Goal: Find specific page/section: Find specific page/section

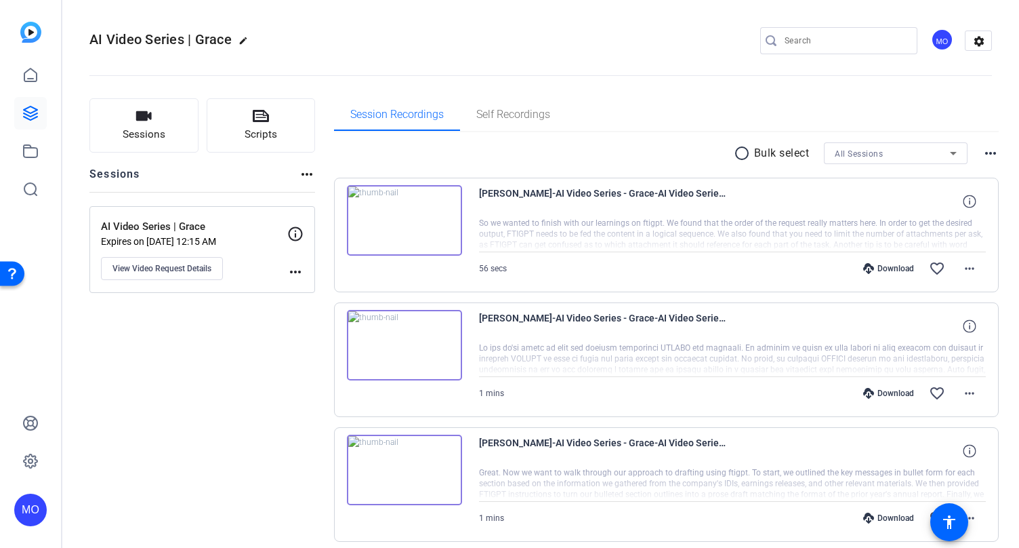
scroll to position [178, 0]
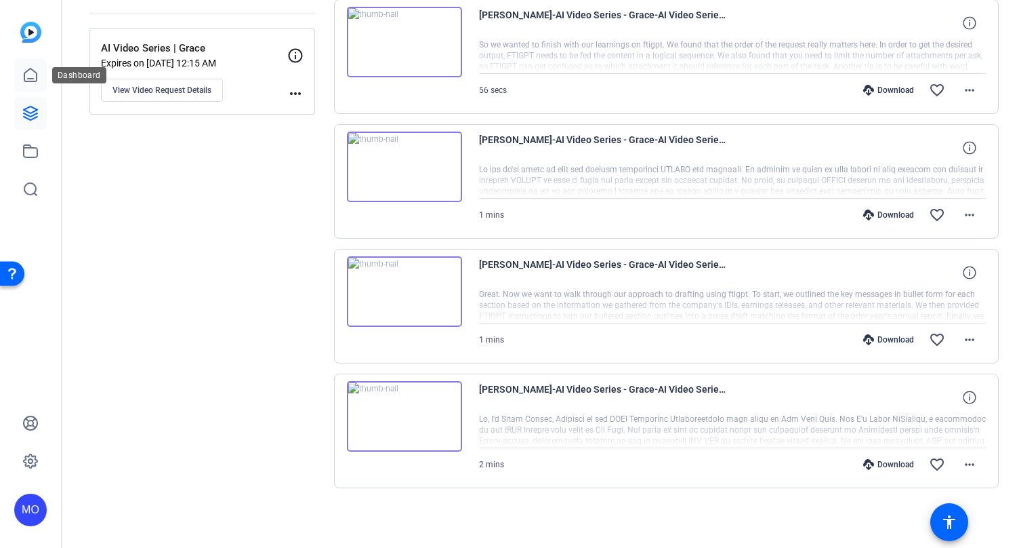
click at [37, 74] on icon at bounding box center [30, 75] width 16 height 16
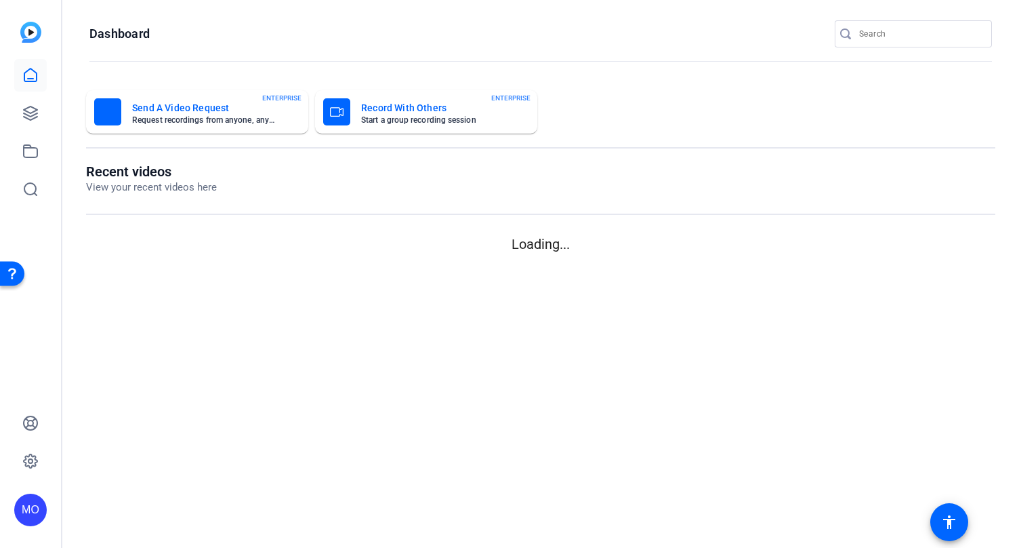
scroll to position [0, 0]
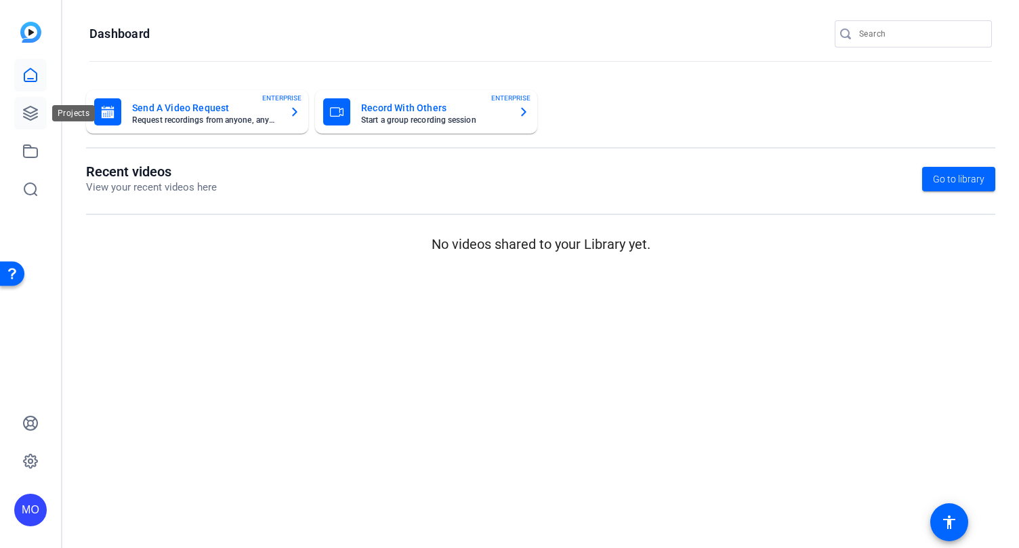
click at [33, 111] on icon at bounding box center [31, 113] width 14 height 14
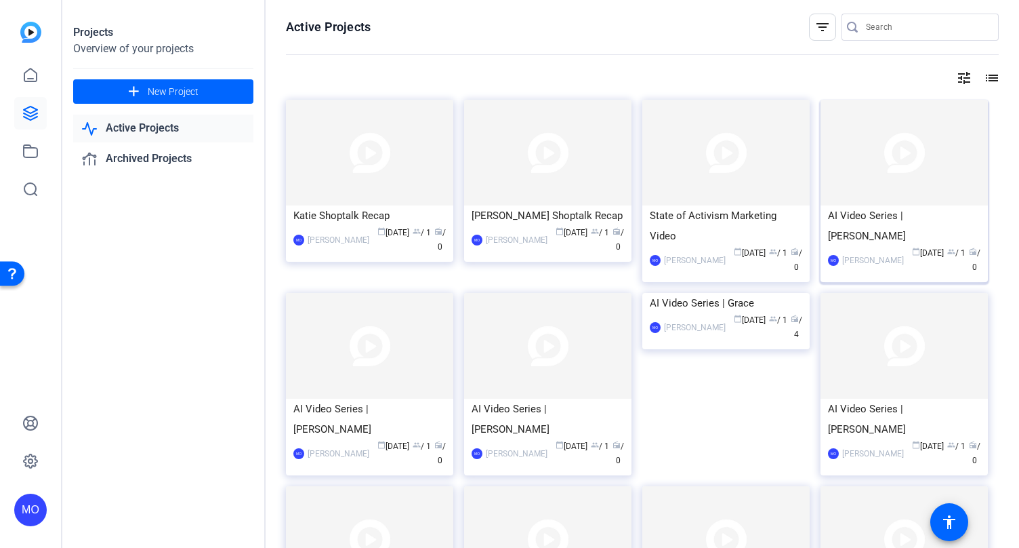
click at [923, 169] on img at bounding box center [904, 153] width 167 height 106
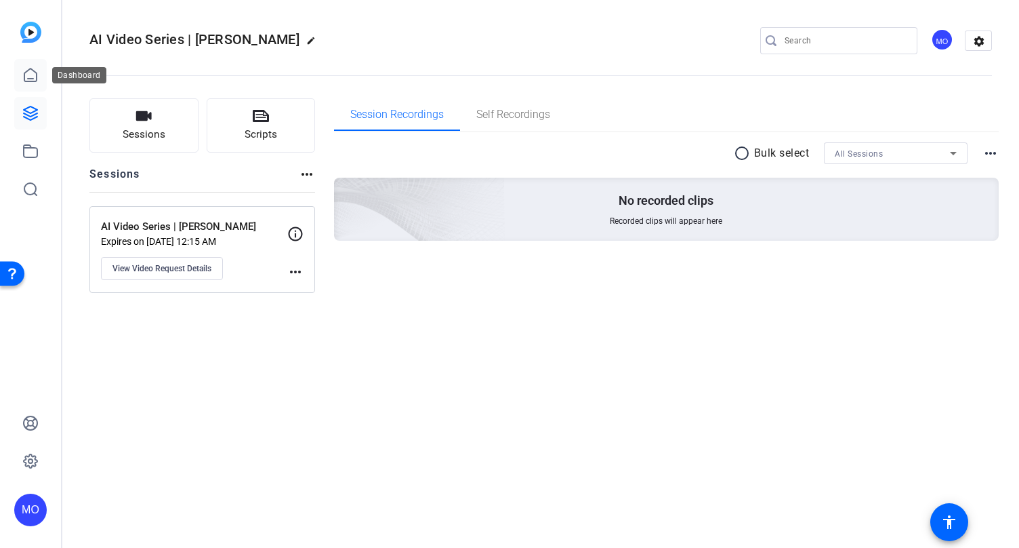
click at [33, 72] on icon at bounding box center [30, 75] width 16 height 16
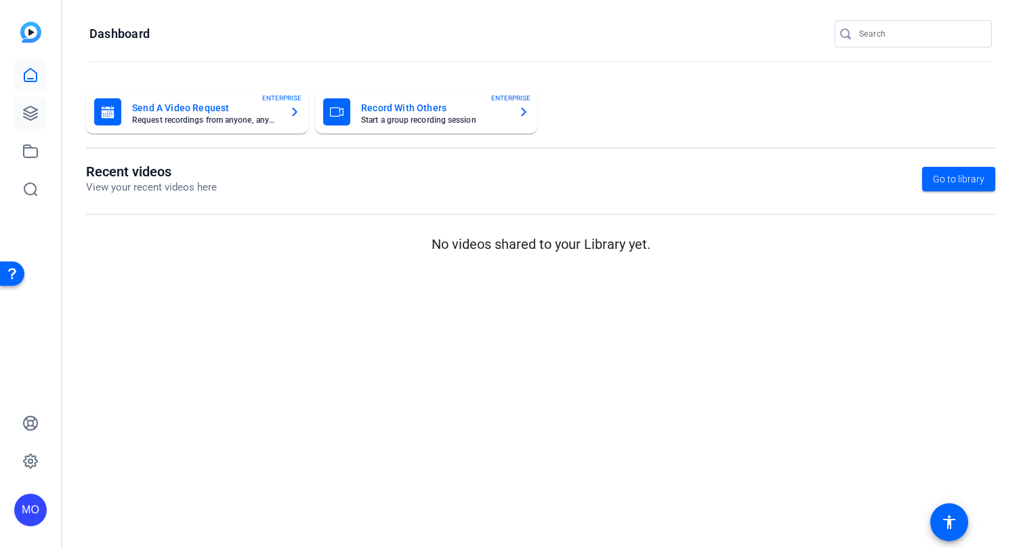
click at [43, 119] on link at bounding box center [30, 113] width 33 height 33
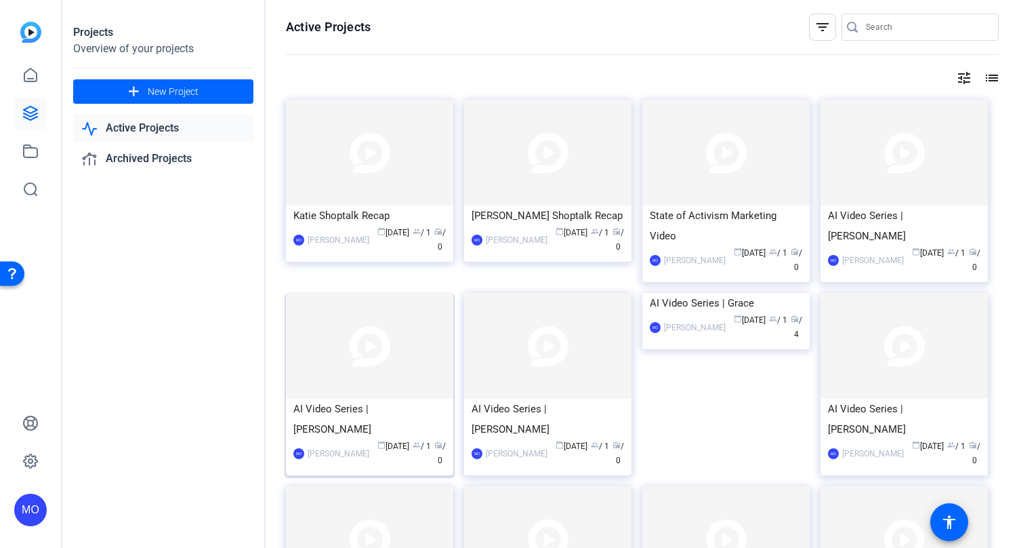
click at [384, 361] on img at bounding box center [369, 346] width 167 height 106
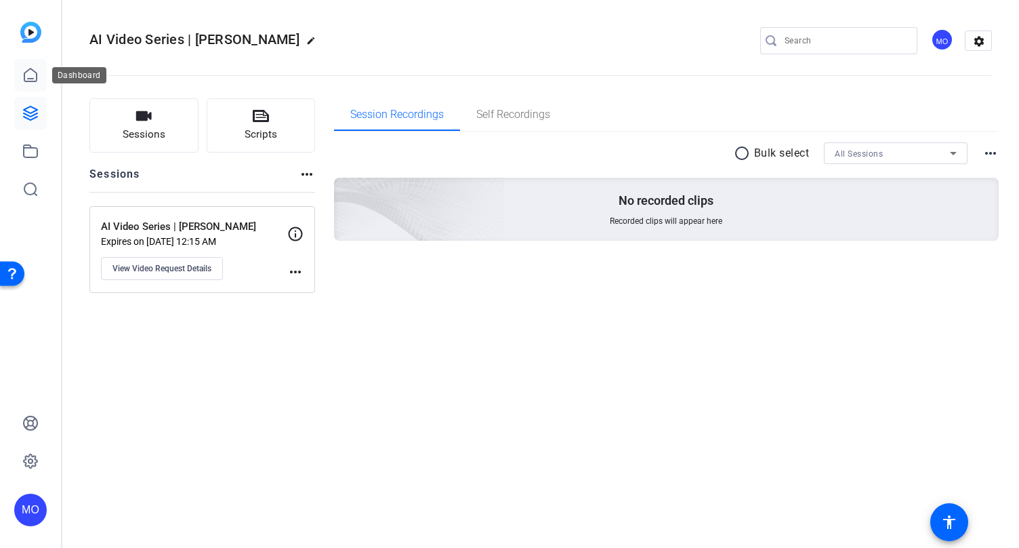
click at [28, 67] on icon at bounding box center [30, 75] width 16 height 16
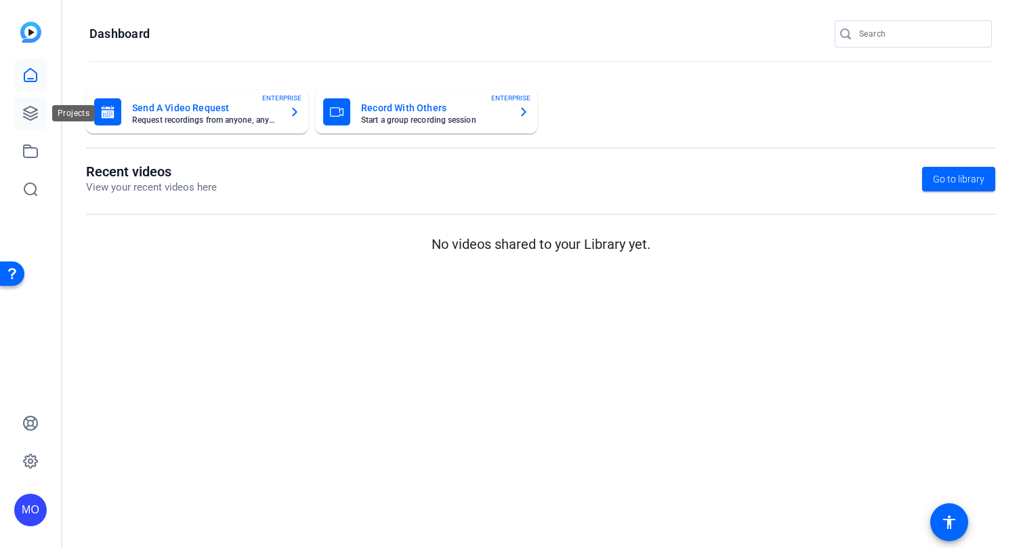
click at [41, 117] on link at bounding box center [30, 113] width 33 height 33
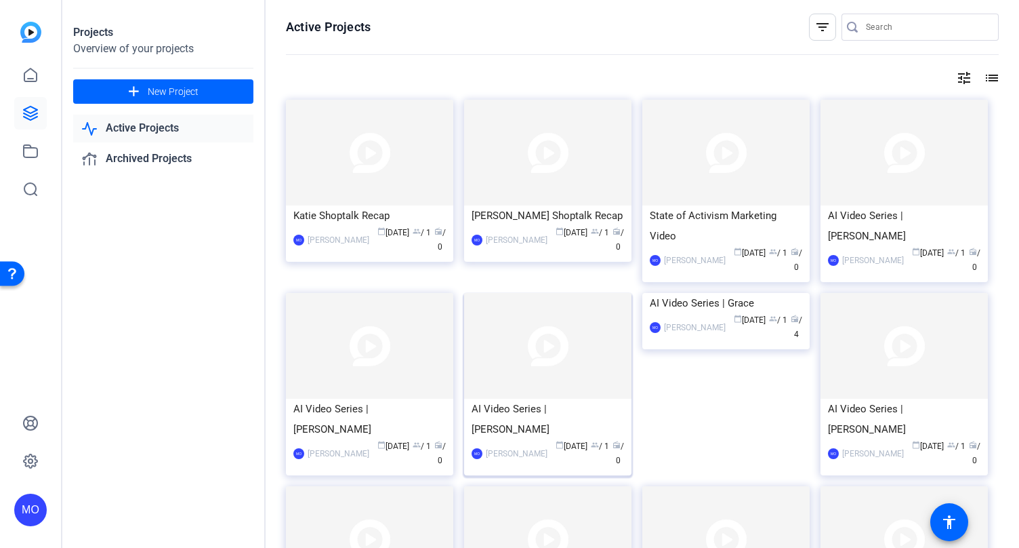
click at [537, 353] on img at bounding box center [547, 346] width 167 height 106
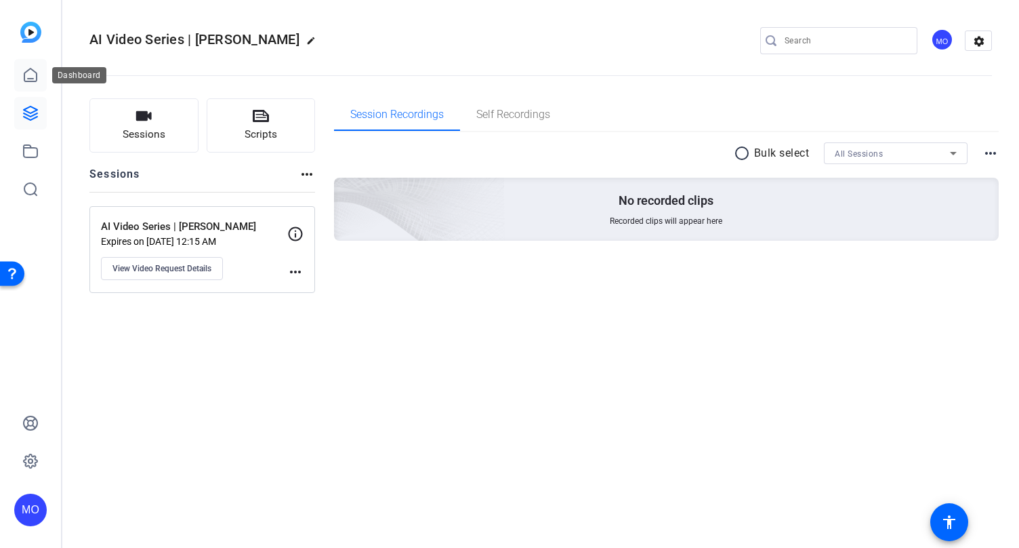
click at [34, 67] on icon at bounding box center [30, 75] width 16 height 16
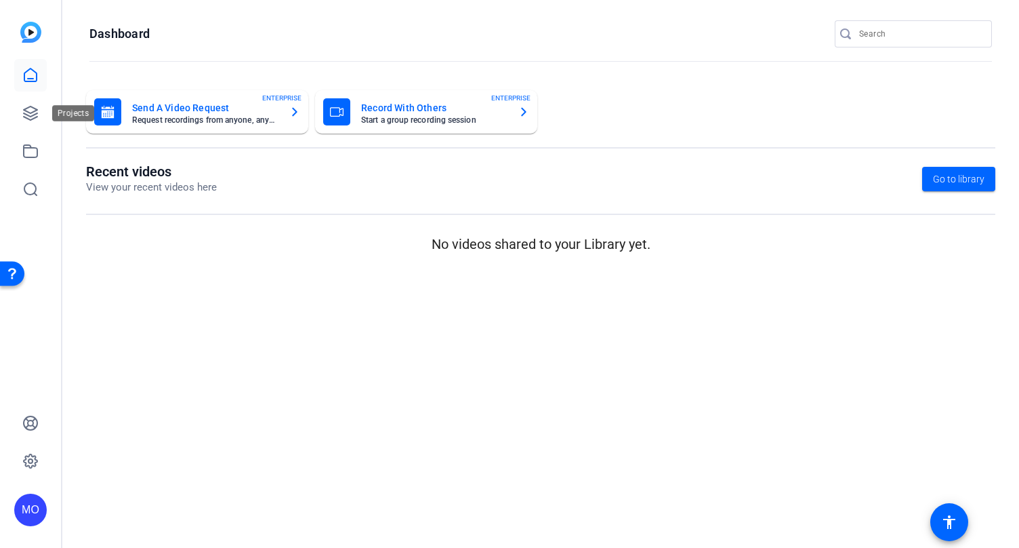
click at [24, 96] on div at bounding box center [30, 132] width 33 height 146
click at [26, 108] on icon at bounding box center [31, 113] width 14 height 14
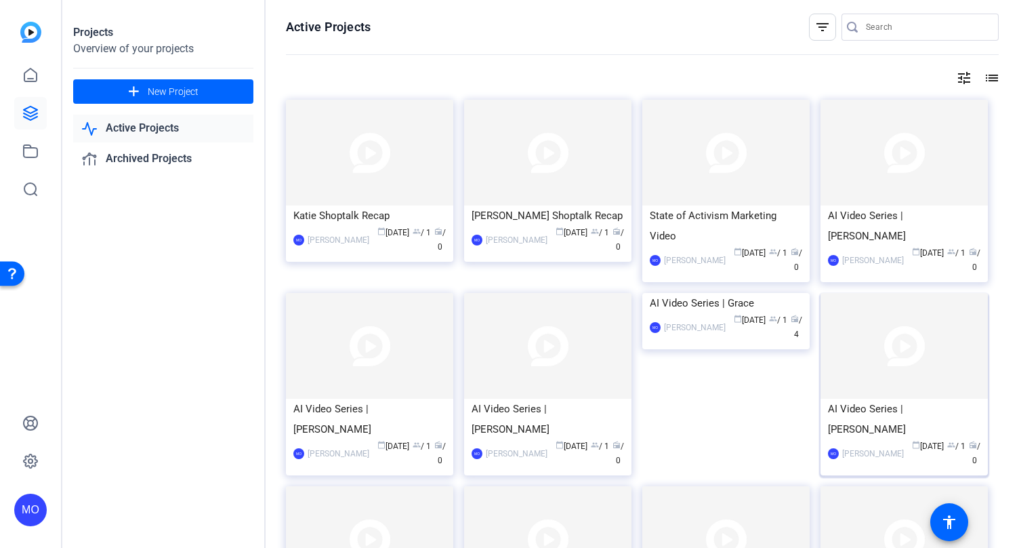
click at [920, 353] on img at bounding box center [904, 346] width 167 height 106
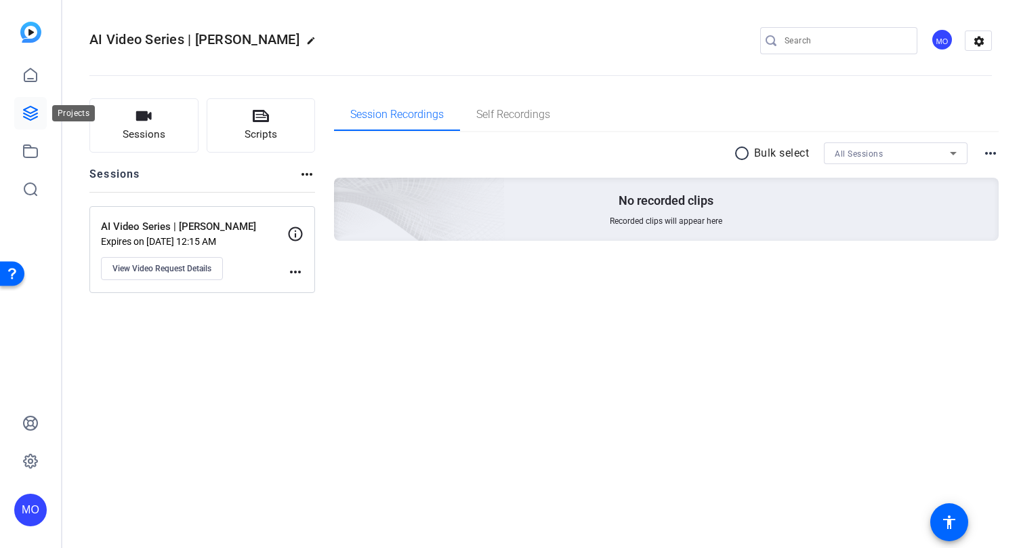
click at [31, 113] on icon at bounding box center [31, 113] width 14 height 14
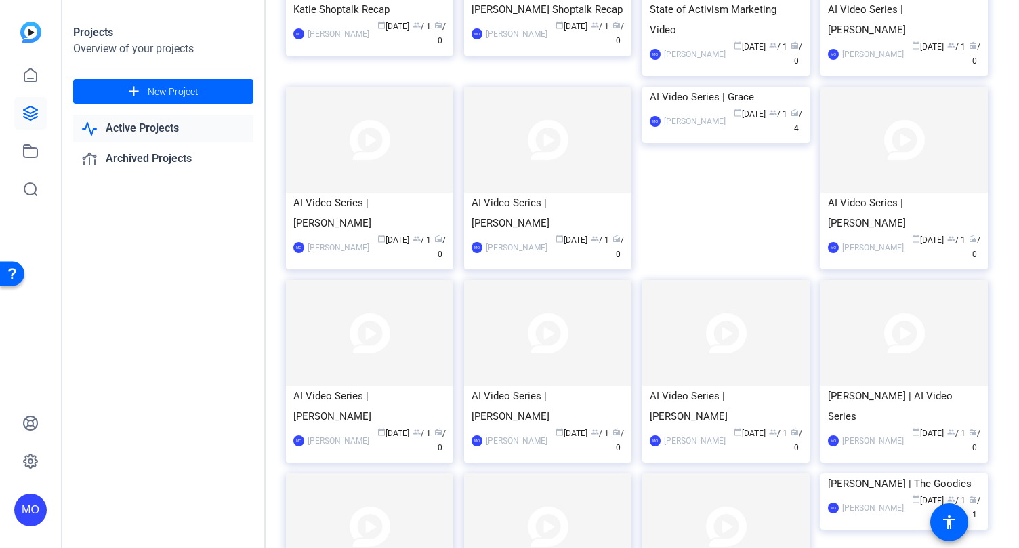
scroll to position [272, 0]
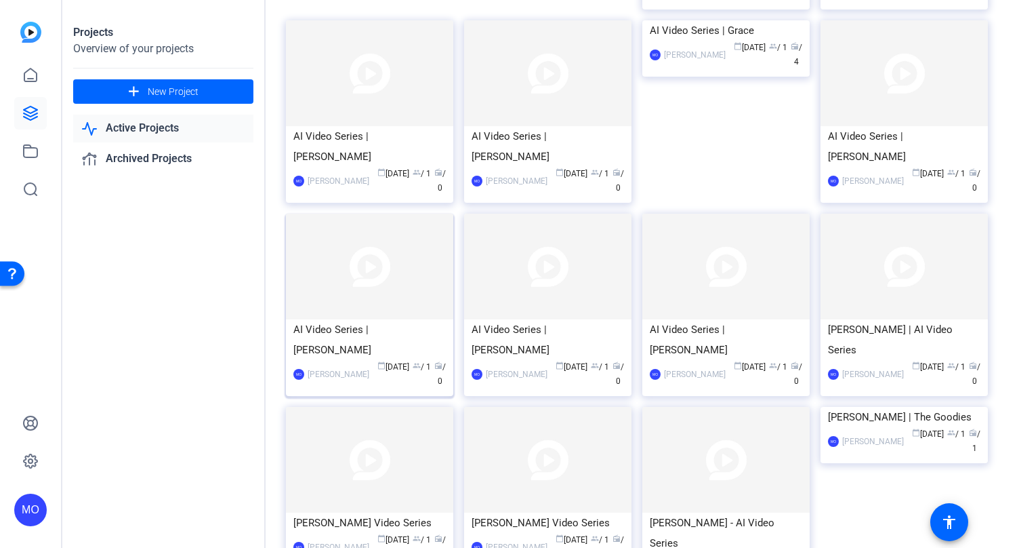
click at [364, 251] on img at bounding box center [369, 266] width 167 height 106
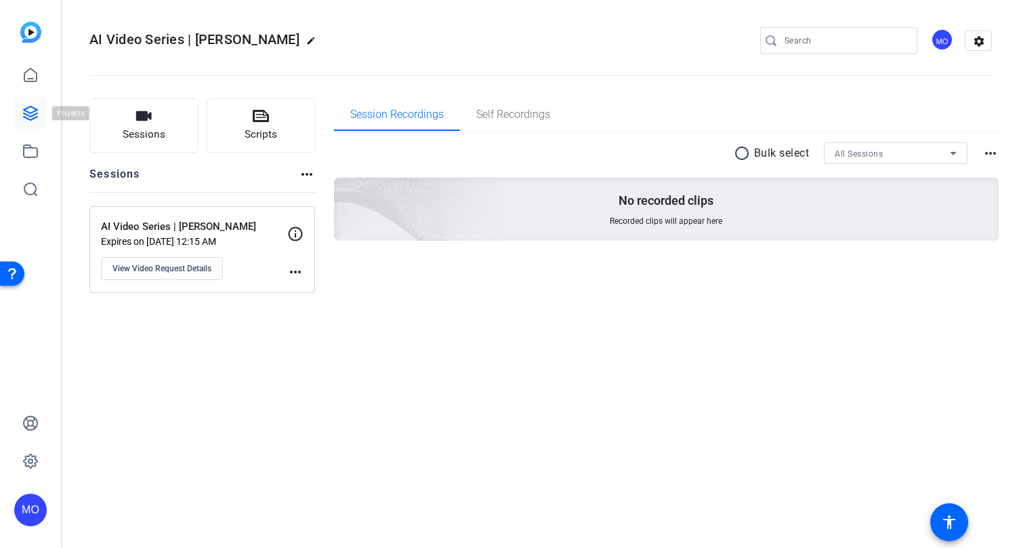
click at [31, 106] on icon at bounding box center [31, 113] width 14 height 14
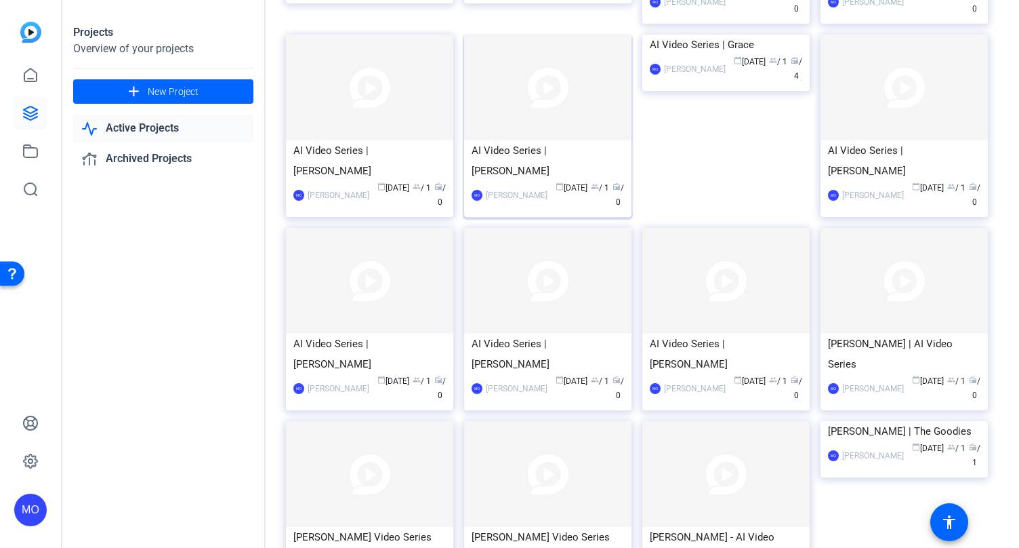
scroll to position [264, 0]
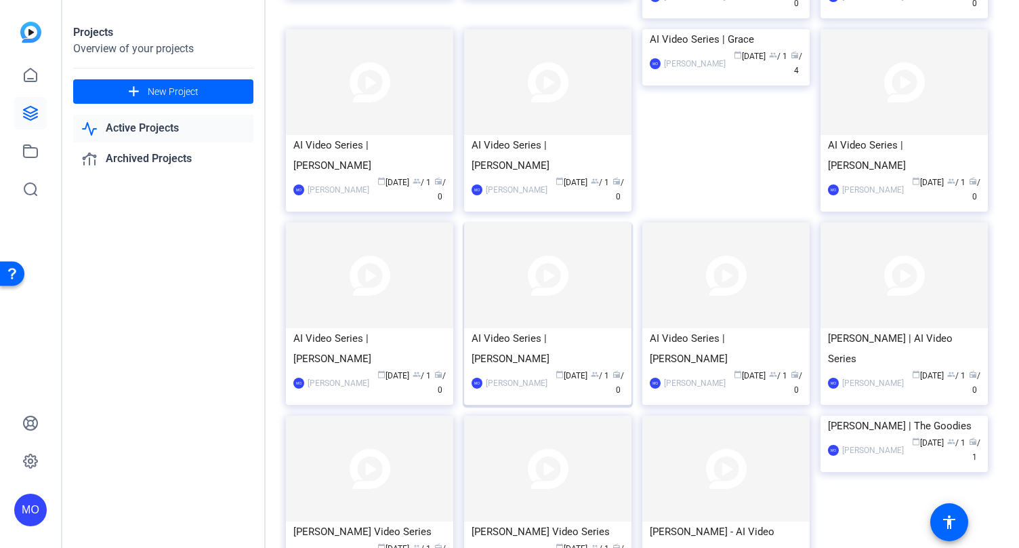
click at [555, 233] on img at bounding box center [547, 275] width 167 height 106
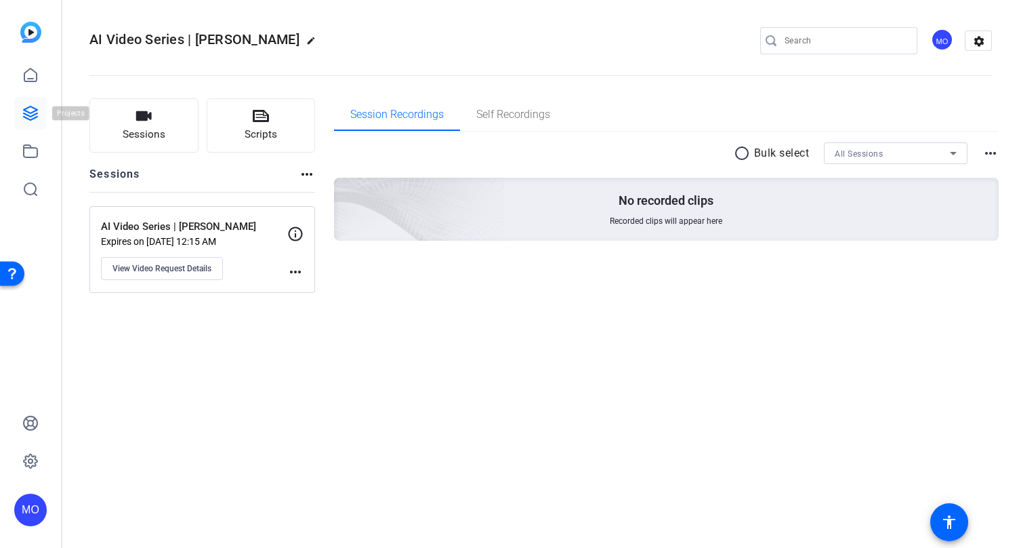
click at [33, 112] on icon at bounding box center [31, 113] width 14 height 14
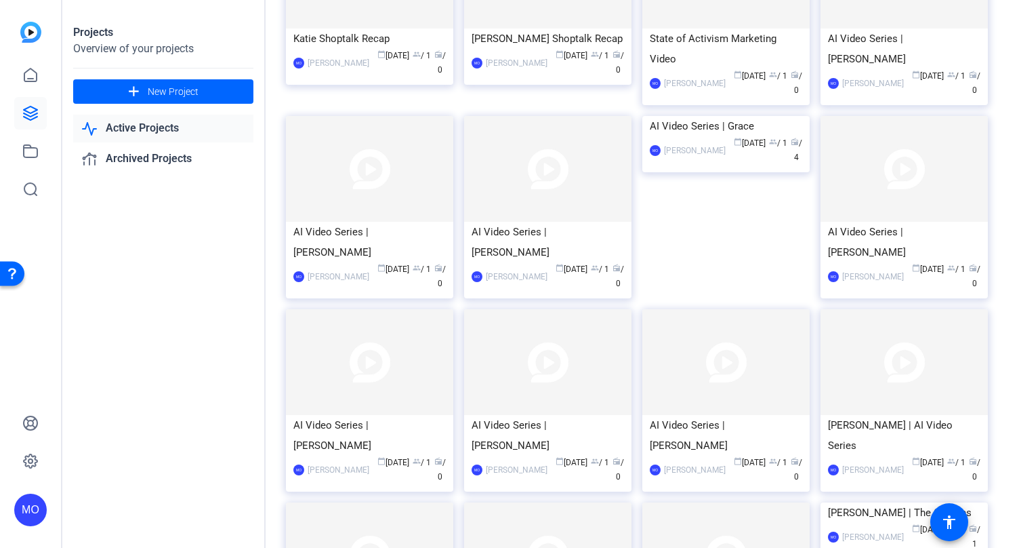
scroll to position [182, 0]
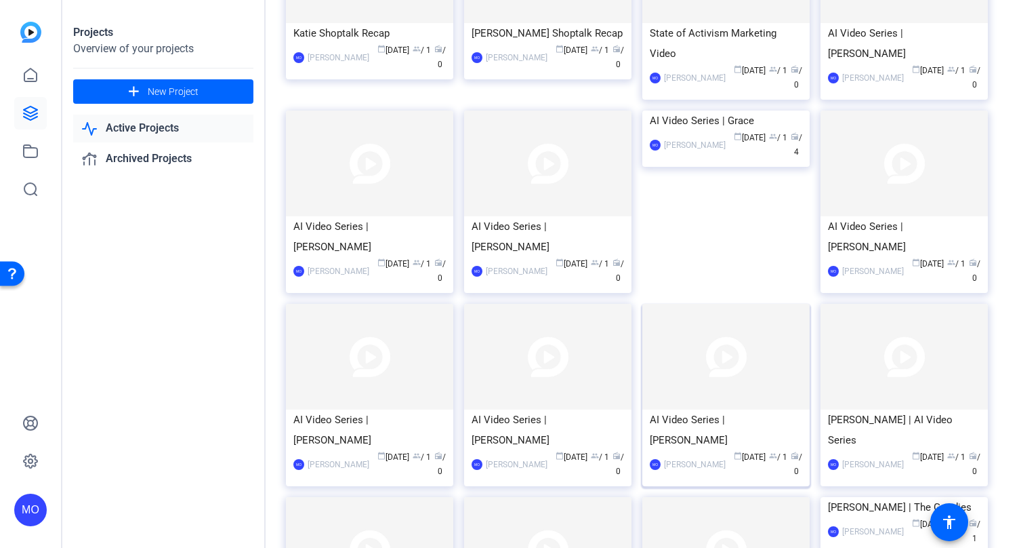
click at [722, 330] on img at bounding box center [725, 357] width 167 height 106
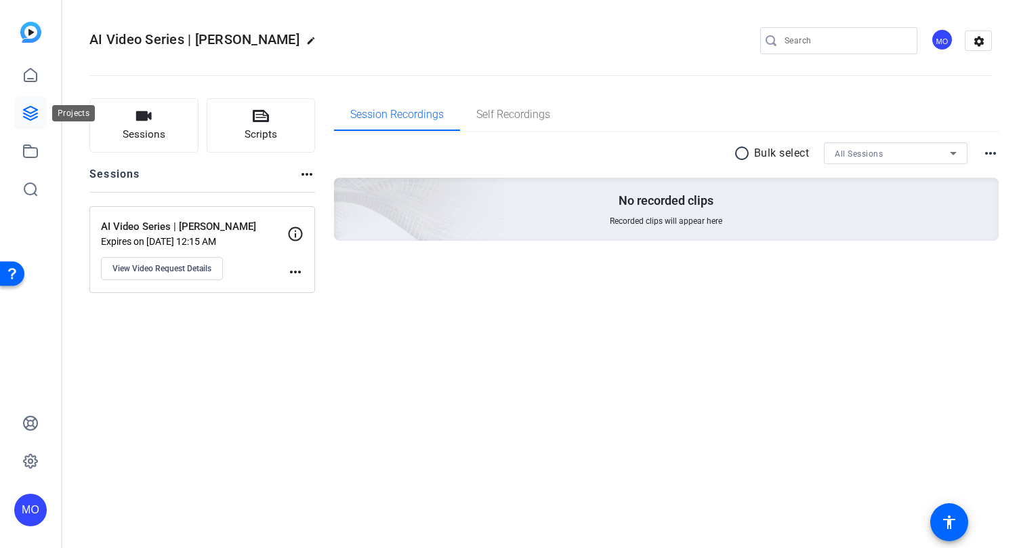
click at [33, 105] on icon at bounding box center [30, 113] width 16 height 16
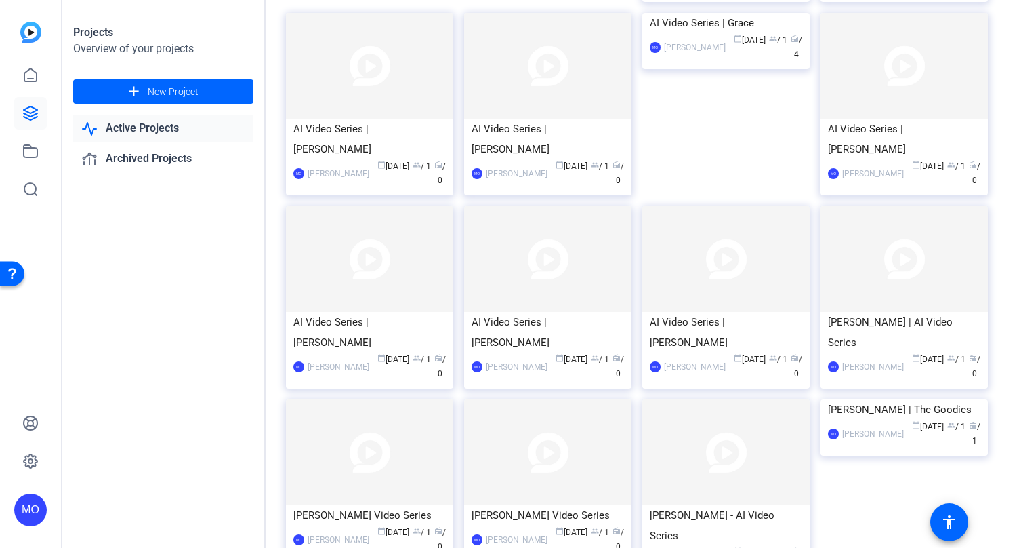
scroll to position [281, 0]
click at [886, 209] on img at bounding box center [904, 258] width 167 height 106
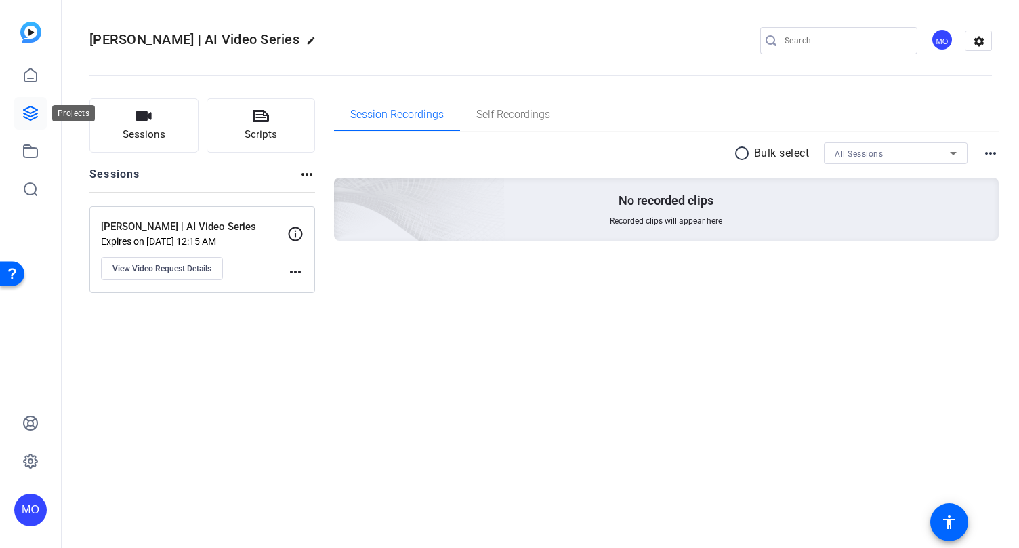
click at [30, 118] on icon at bounding box center [30, 113] width 16 height 16
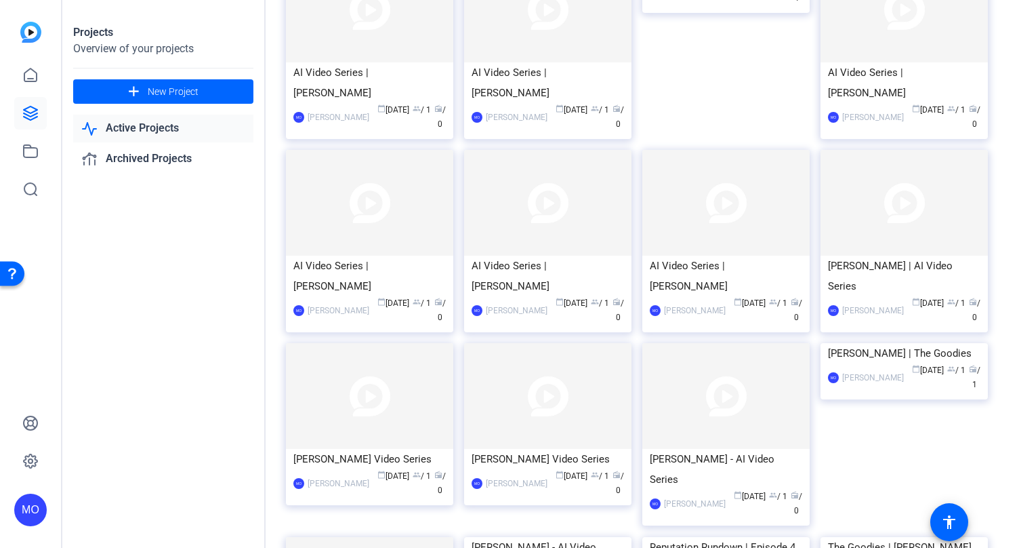
scroll to position [340, 0]
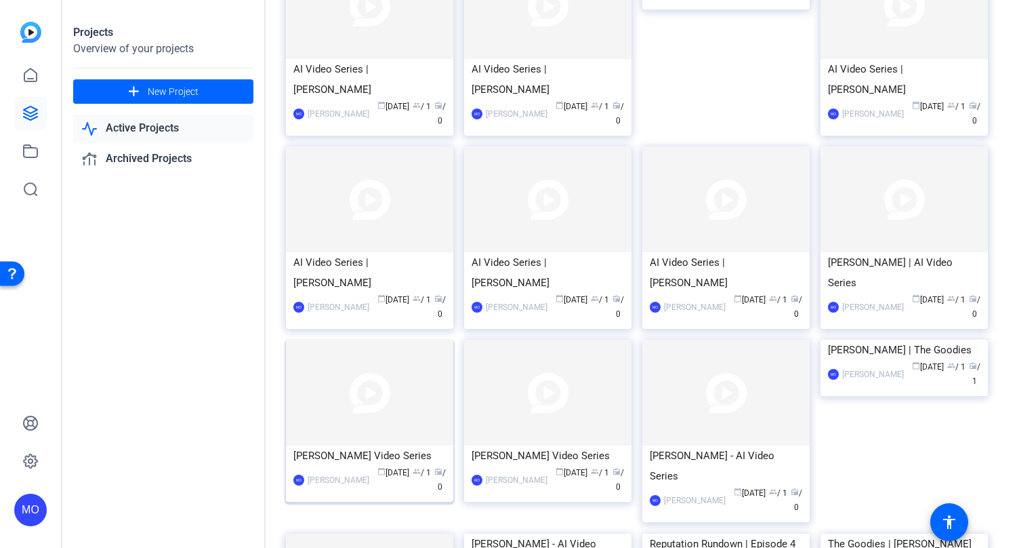
click at [348, 378] on img at bounding box center [369, 393] width 167 height 106
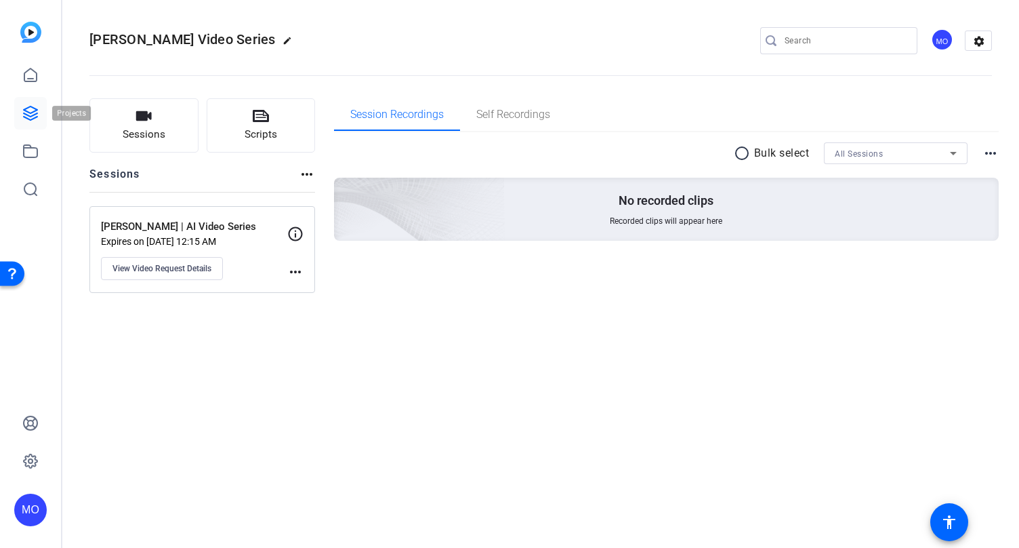
click at [35, 104] on link at bounding box center [30, 113] width 33 height 33
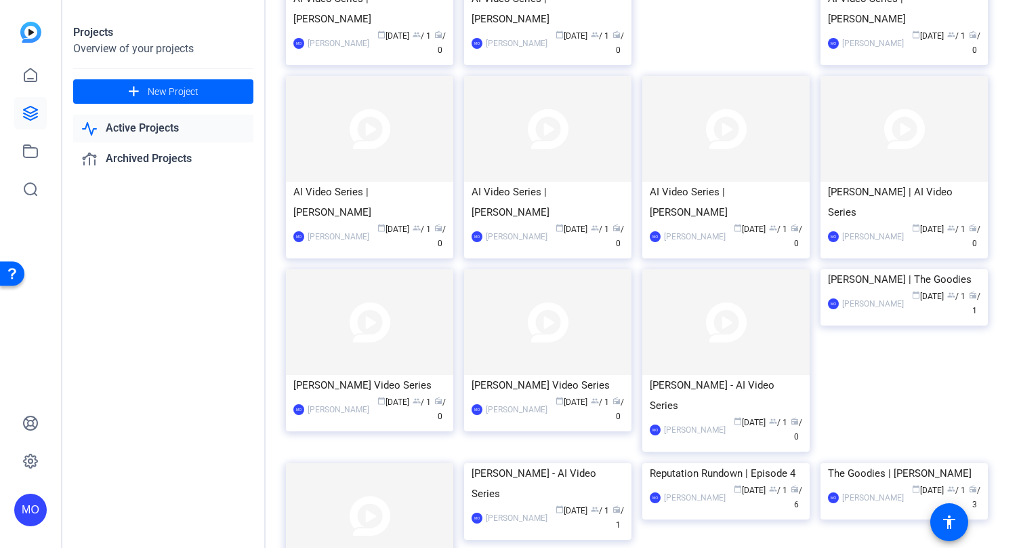
scroll to position [416, 0]
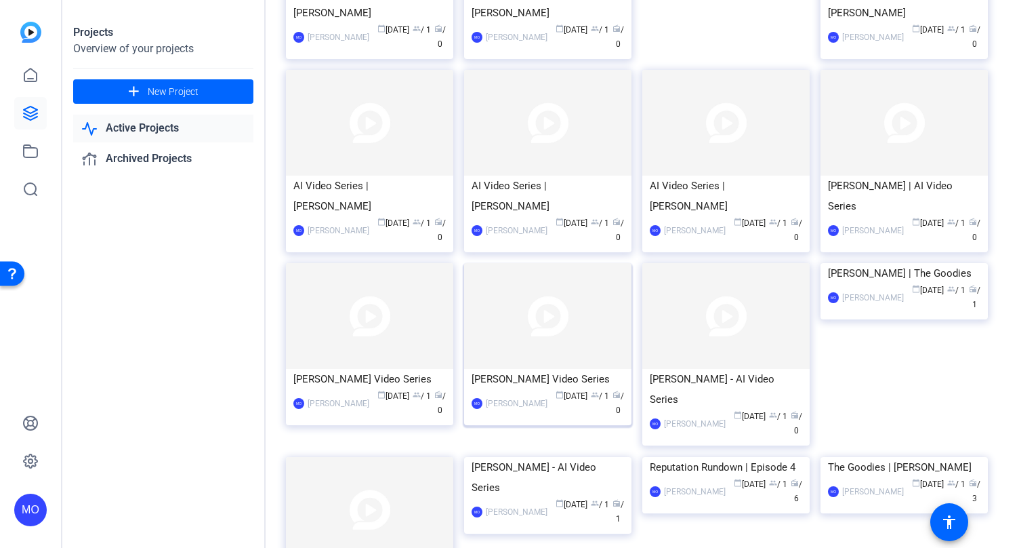
click at [526, 263] on img at bounding box center [547, 316] width 167 height 106
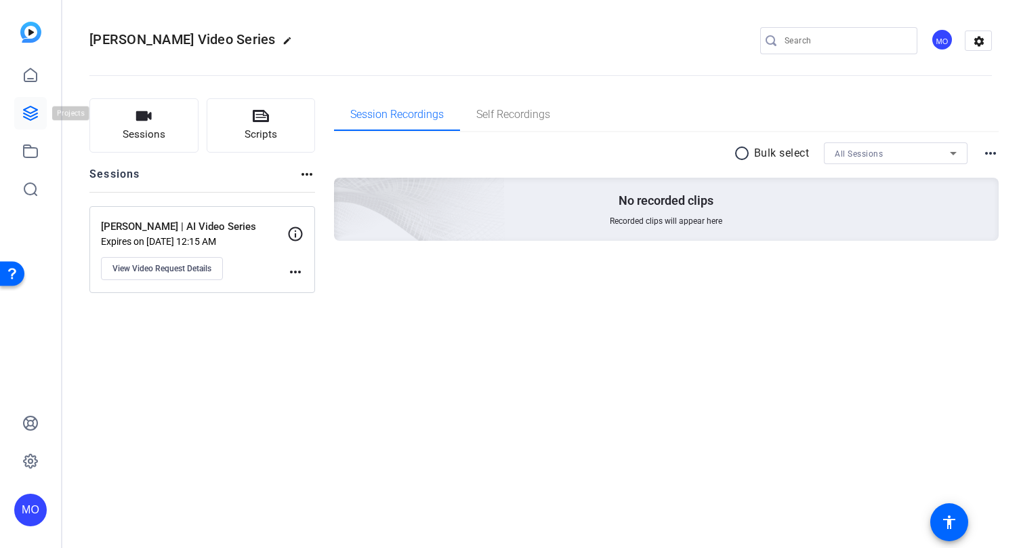
click at [34, 114] on icon at bounding box center [31, 113] width 14 height 14
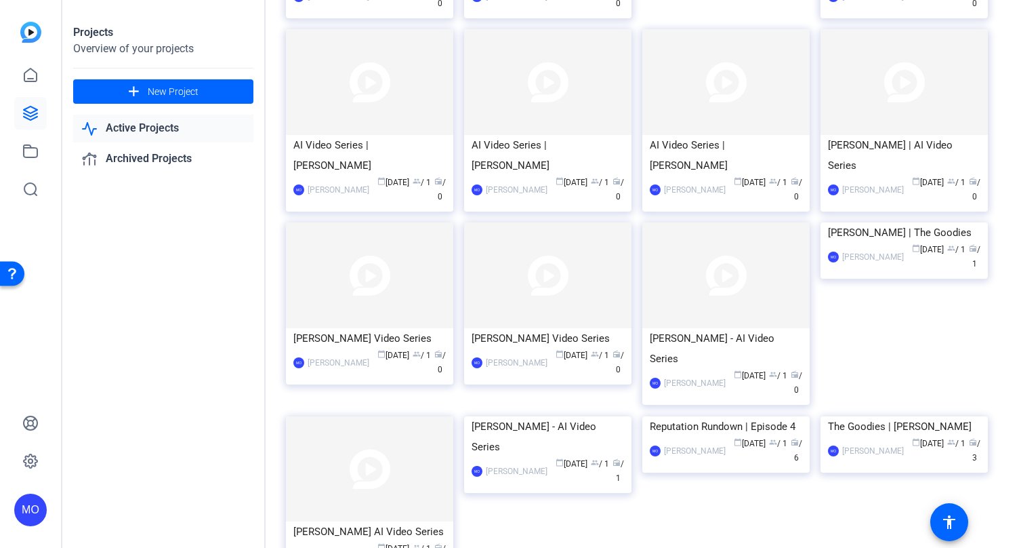
scroll to position [459, 0]
click at [743, 220] on img at bounding box center [725, 273] width 167 height 106
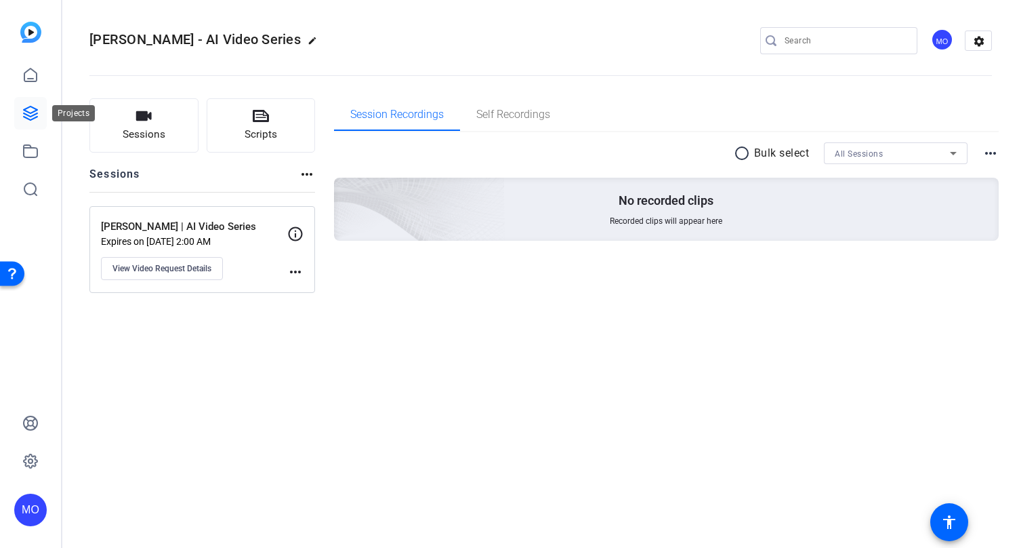
click at [16, 107] on link at bounding box center [30, 113] width 33 height 33
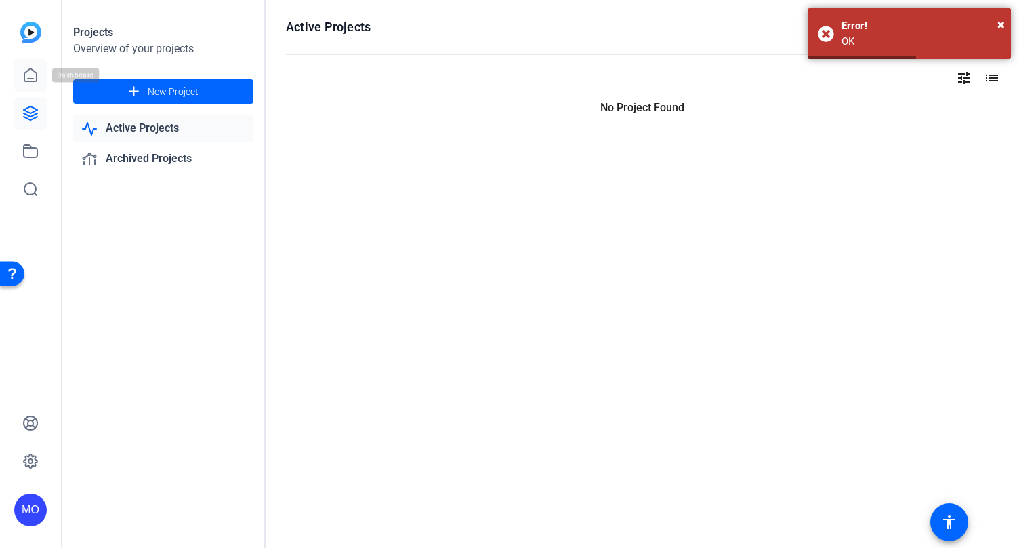
click at [44, 79] on link at bounding box center [30, 75] width 33 height 33
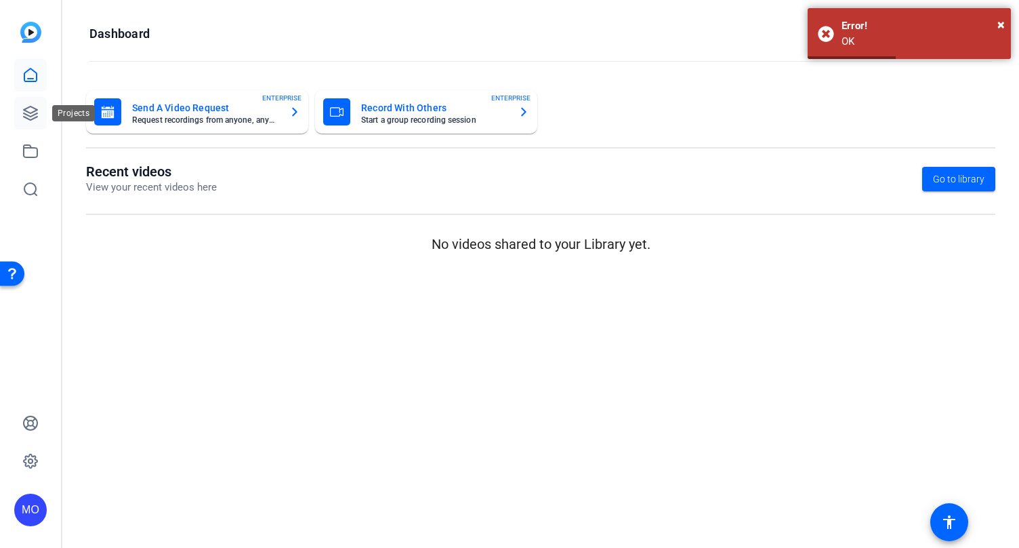
click at [28, 116] on icon at bounding box center [30, 113] width 16 height 16
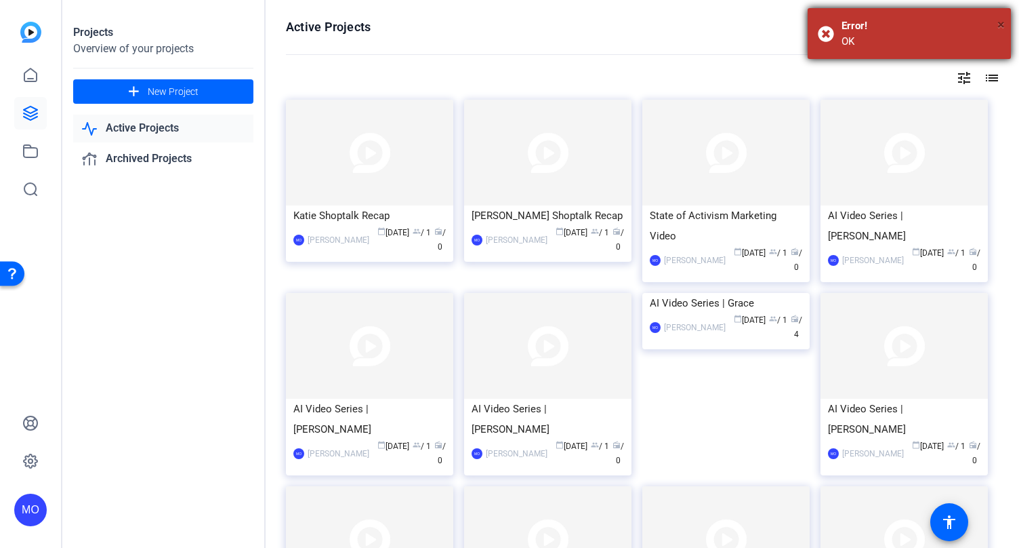
click at [1000, 21] on span "×" at bounding box center [1001, 24] width 7 height 16
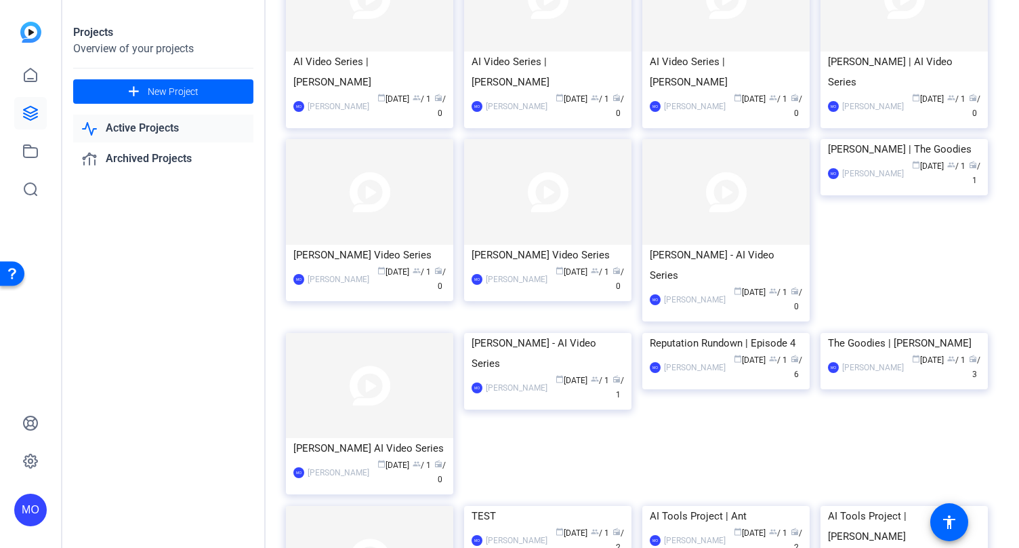
scroll to position [543, 0]
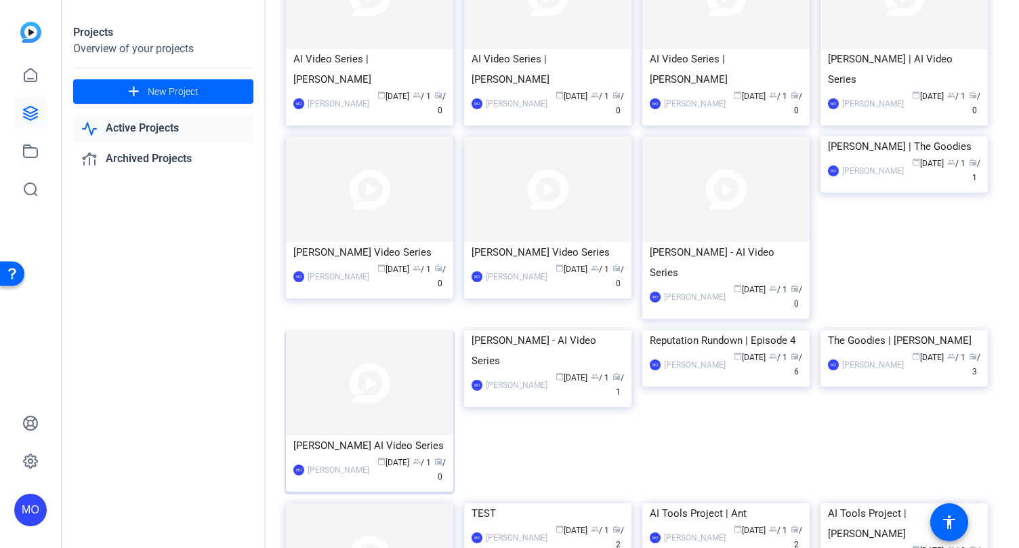
click at [329, 330] on img at bounding box center [369, 383] width 167 height 106
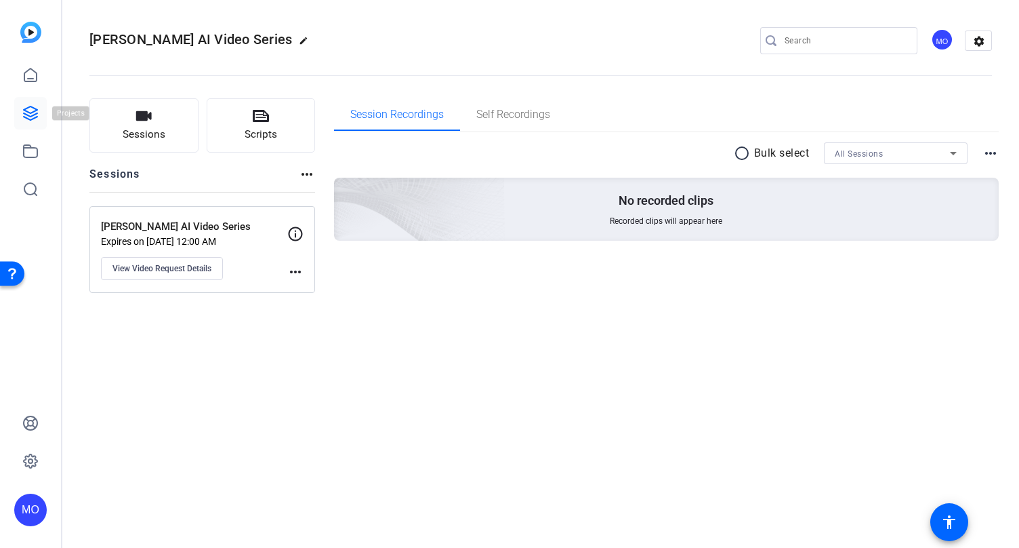
click at [28, 119] on icon at bounding box center [31, 113] width 14 height 14
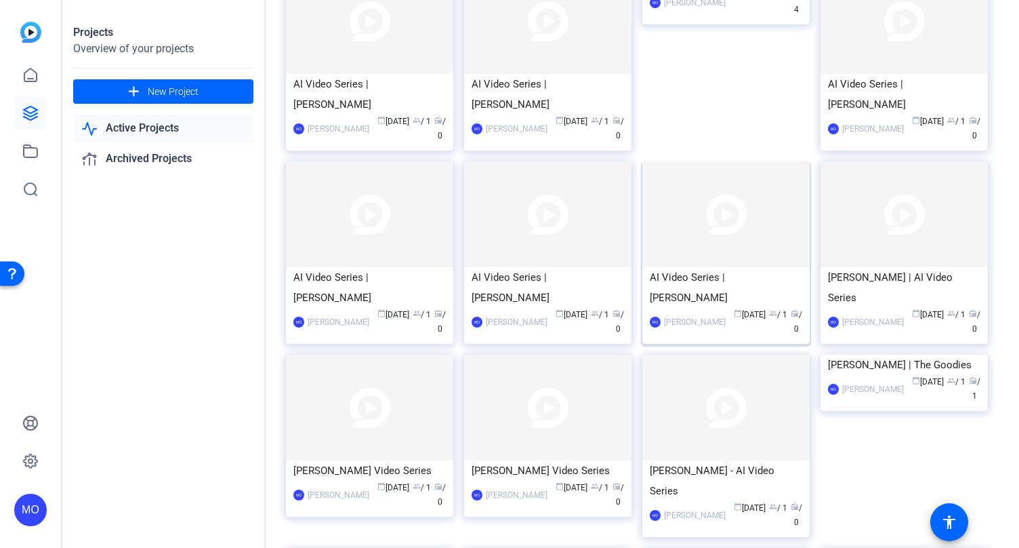
scroll to position [331, 0]
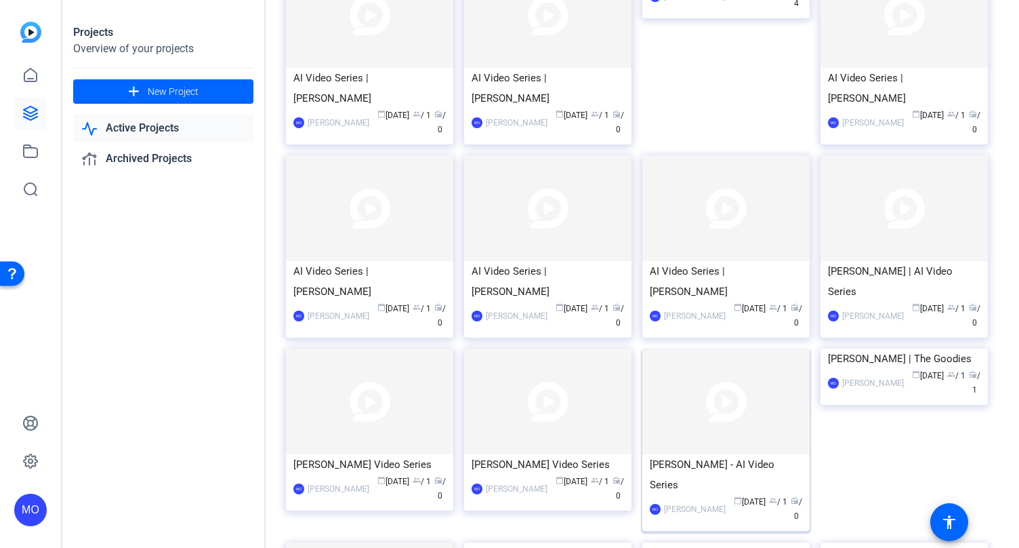
click at [735, 352] on img at bounding box center [725, 401] width 167 height 106
